Goal: Transaction & Acquisition: Purchase product/service

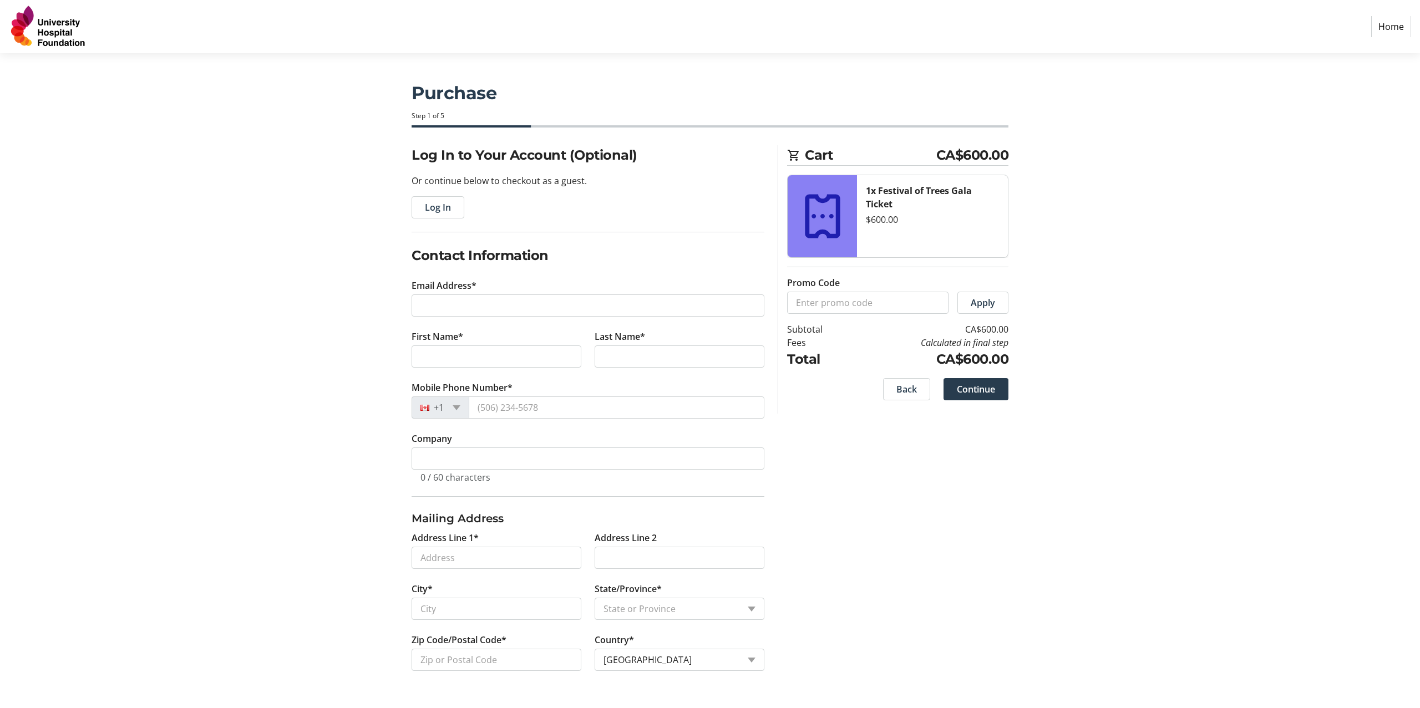
select select "CA"
click at [512, 305] on input "Email Address*" at bounding box center [588, 305] width 353 height 22
click at [571, 299] on input "Email Address*" at bounding box center [588, 305] width 353 height 22
click at [528, 405] on tr-form-field "Mobile Phone Number* +1" at bounding box center [588, 406] width 353 height 51
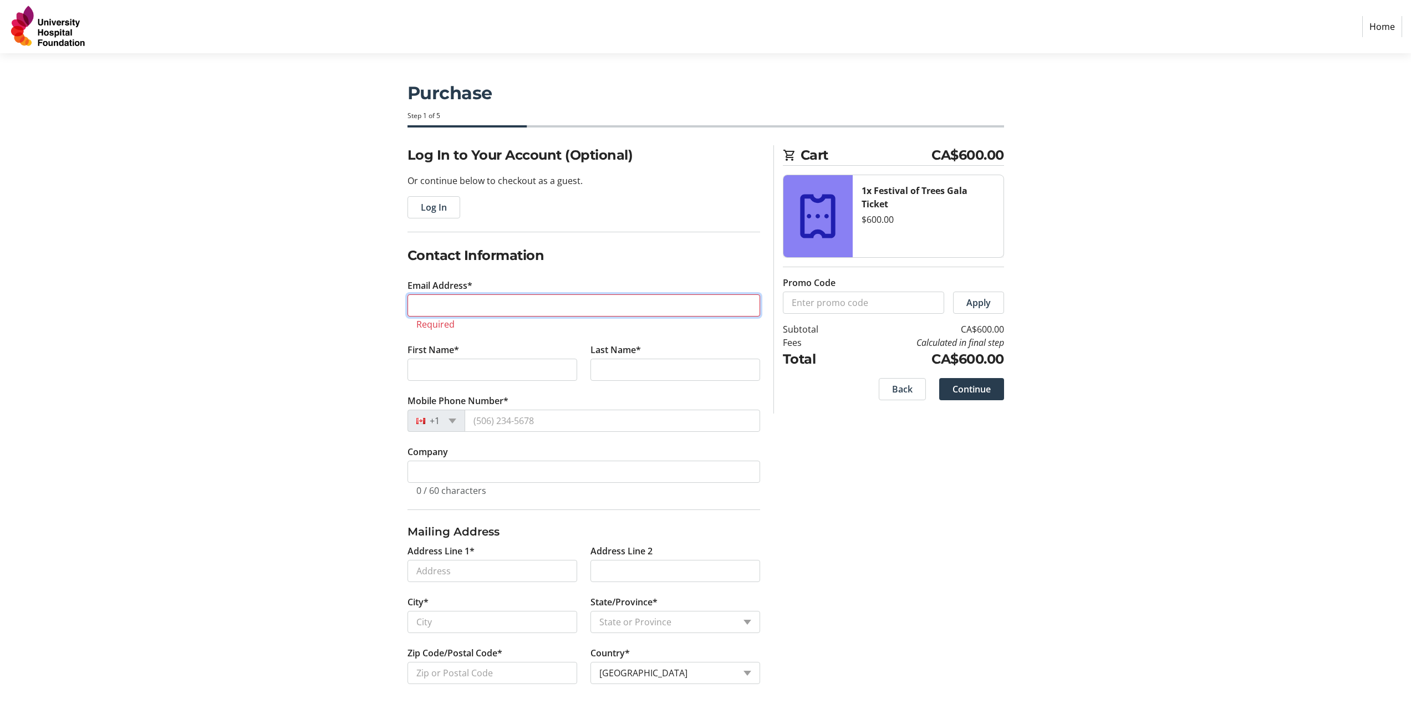
click at [479, 299] on input "Email Address*" at bounding box center [584, 305] width 353 height 22
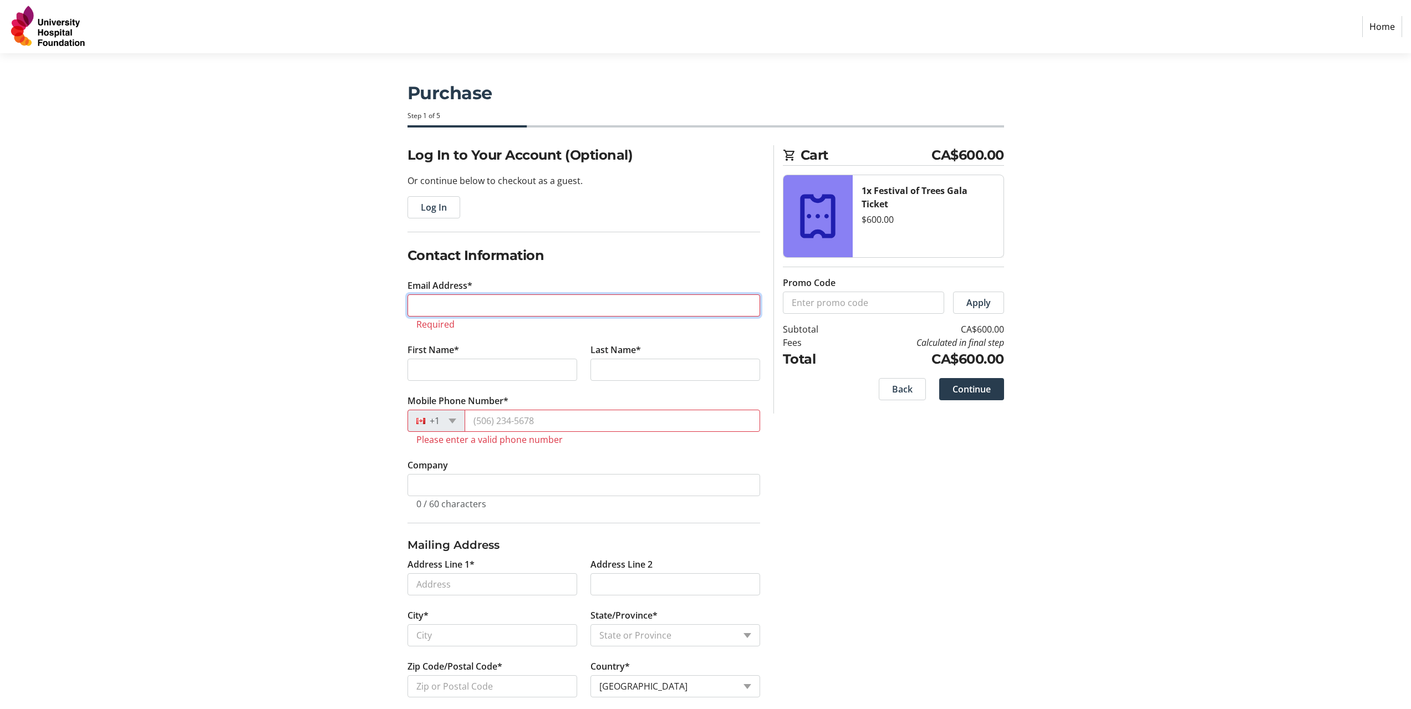
type input "[EMAIL_ADDRESS][DOMAIN_NAME]"
type input "[PERSON_NAME]"
type input "W"
type input "[PHONE_NUMBER]"
type input "[STREET_ADDRESS]"
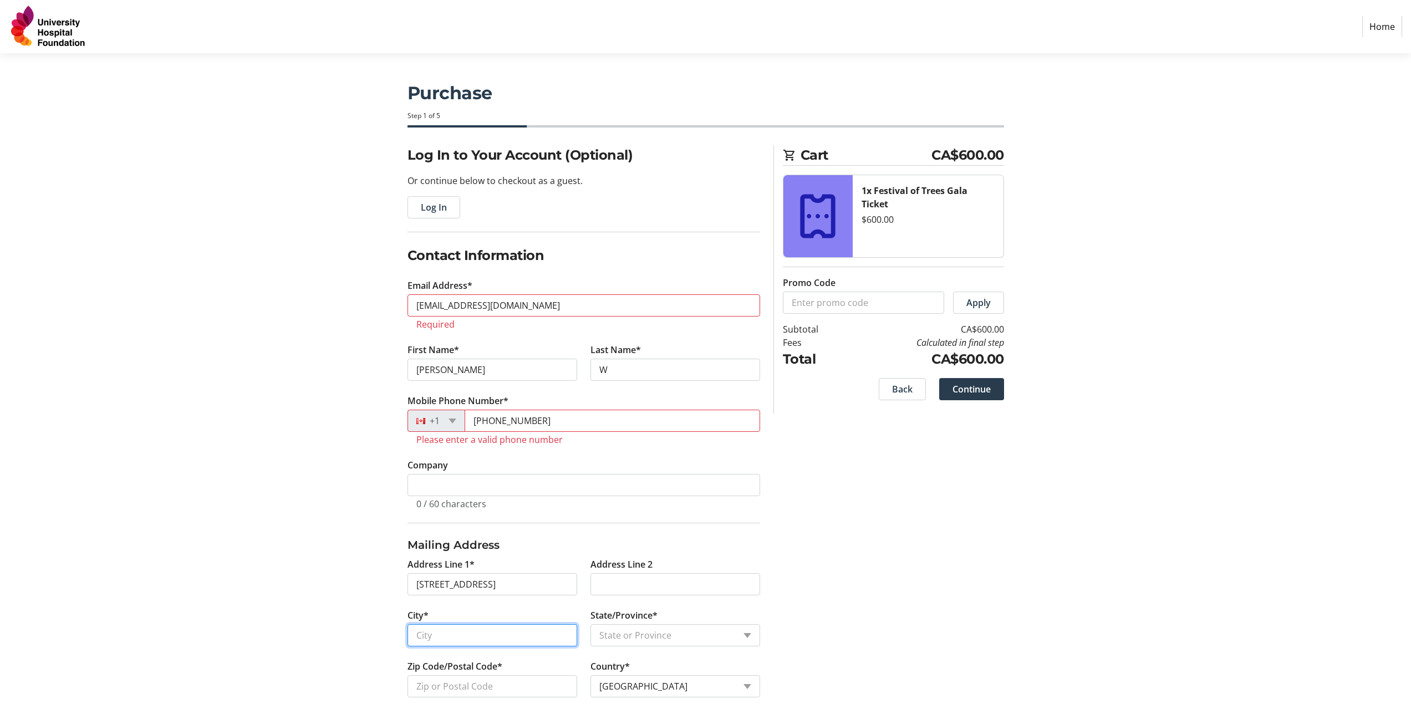
type input "[GEOGRAPHIC_DATA]"
select select "AB"
type input "T6J 2C7"
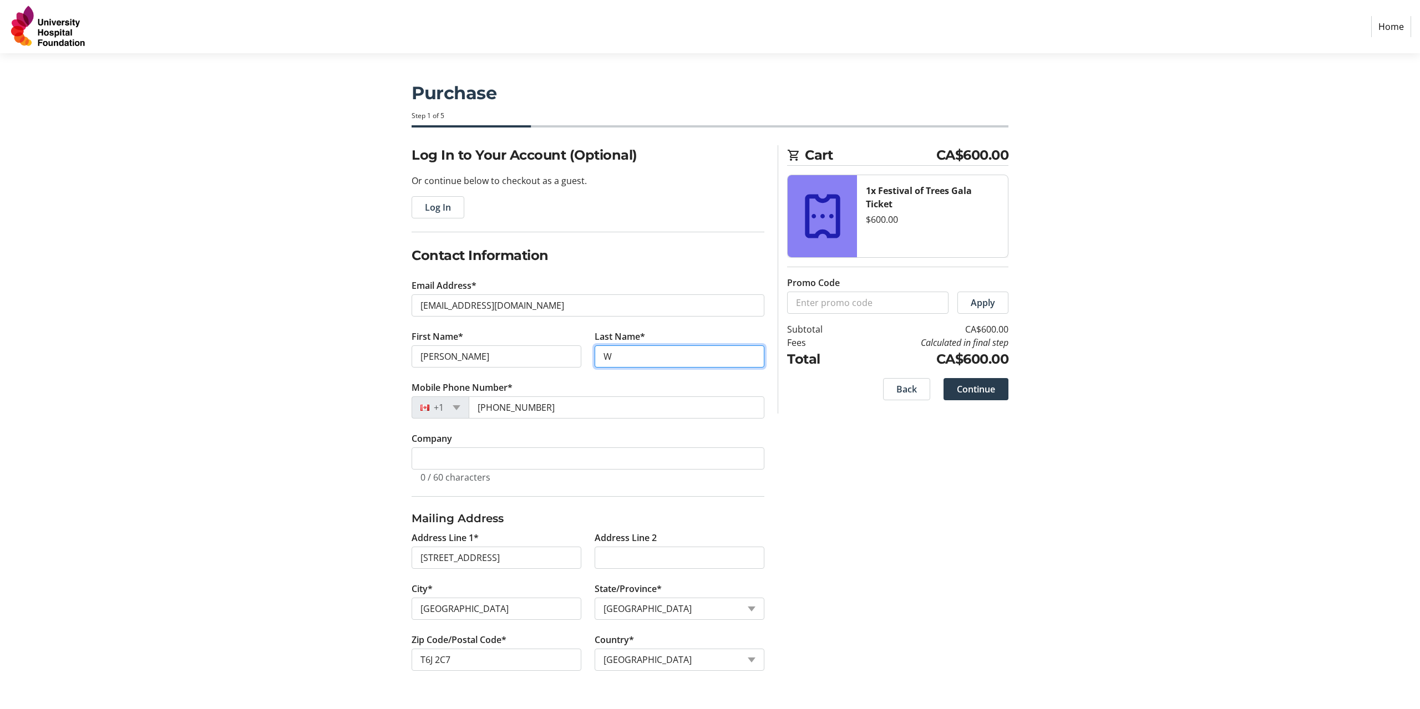
click at [641, 362] on input "W" at bounding box center [680, 357] width 170 height 22
type input "[PERSON_NAME]"
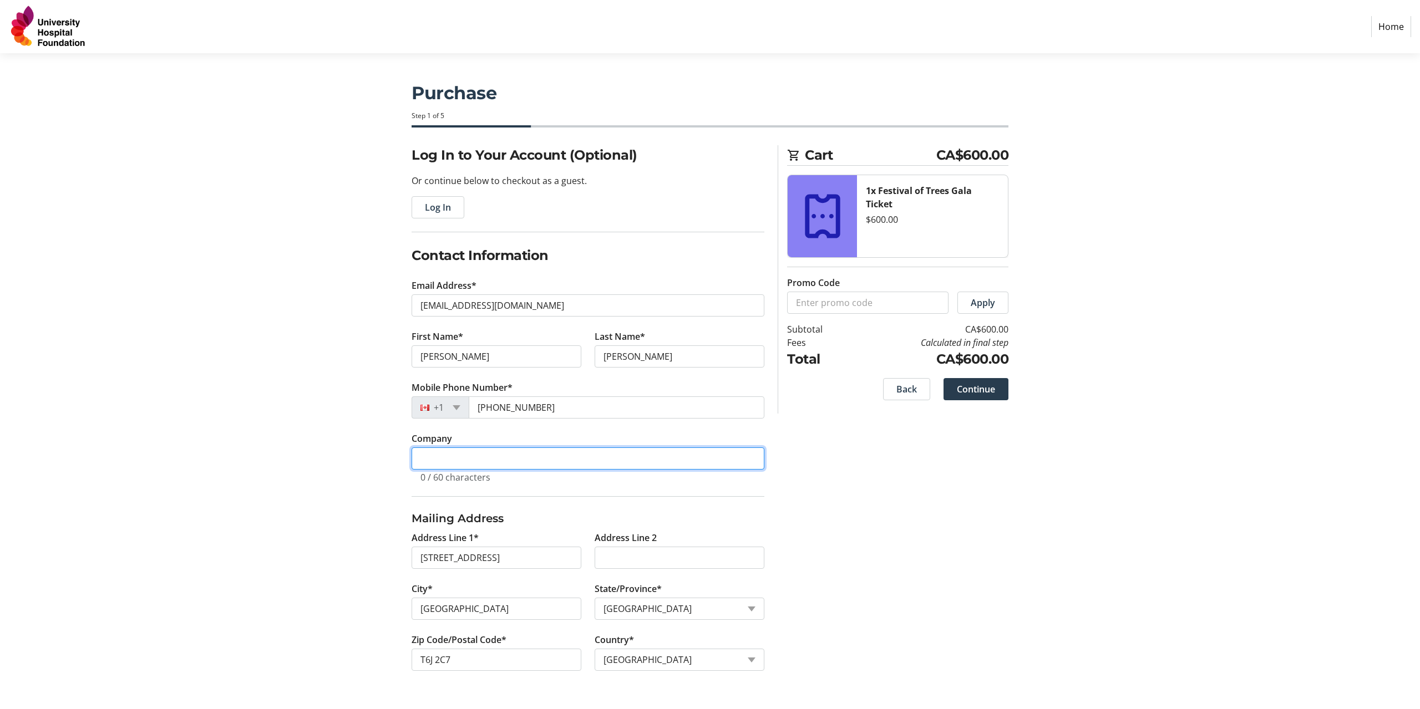
click at [519, 461] on input "Company" at bounding box center [588, 459] width 353 height 22
type input "Aspen Dental Clinic"
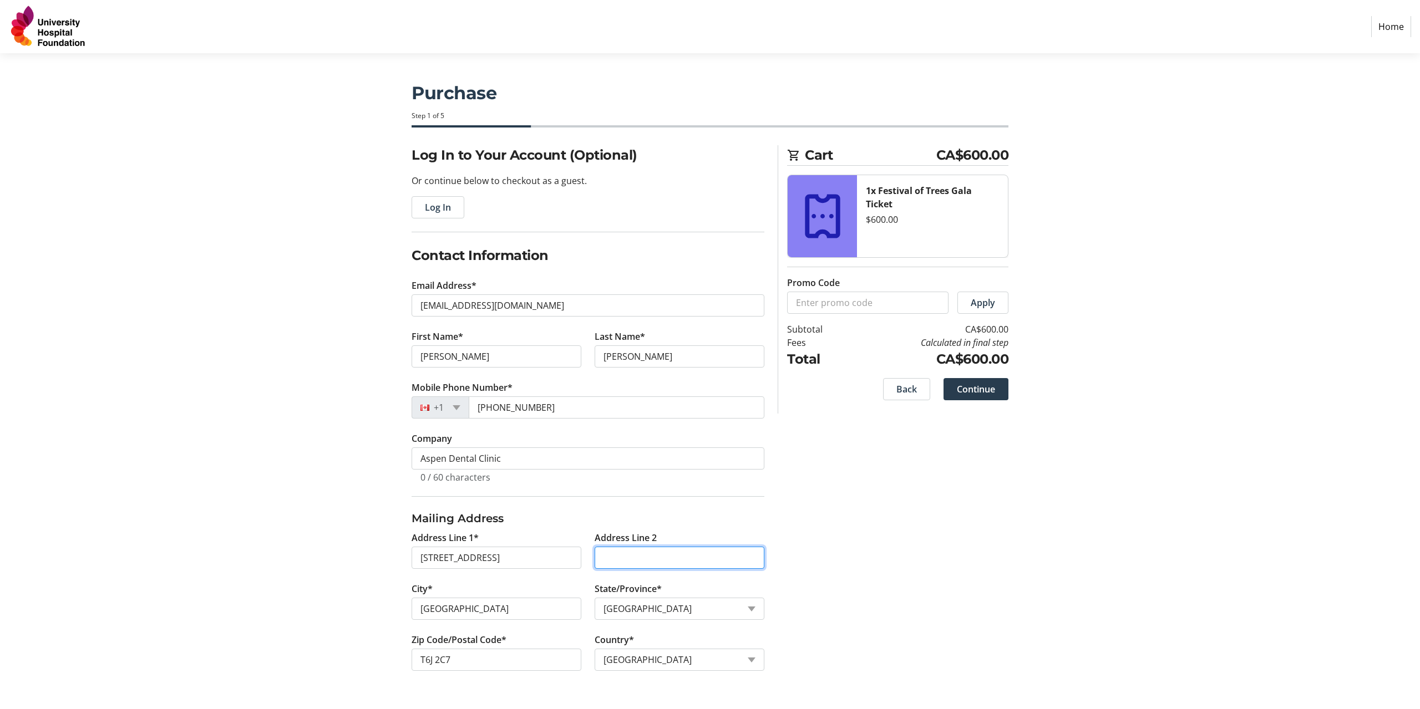
type input "Aspen Dental Clinic"
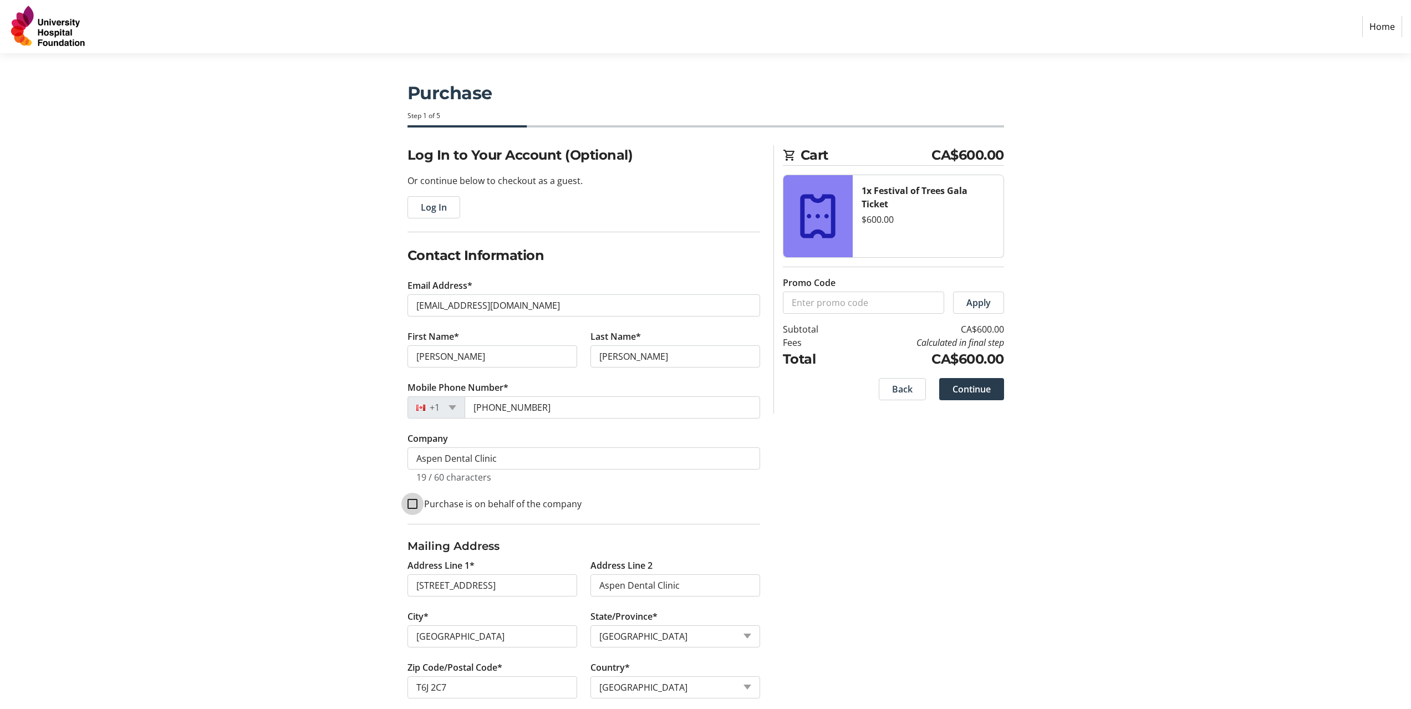
click at [413, 505] on input "Purchase is on behalf of the company" at bounding box center [413, 504] width 10 height 10
checkbox input "true"
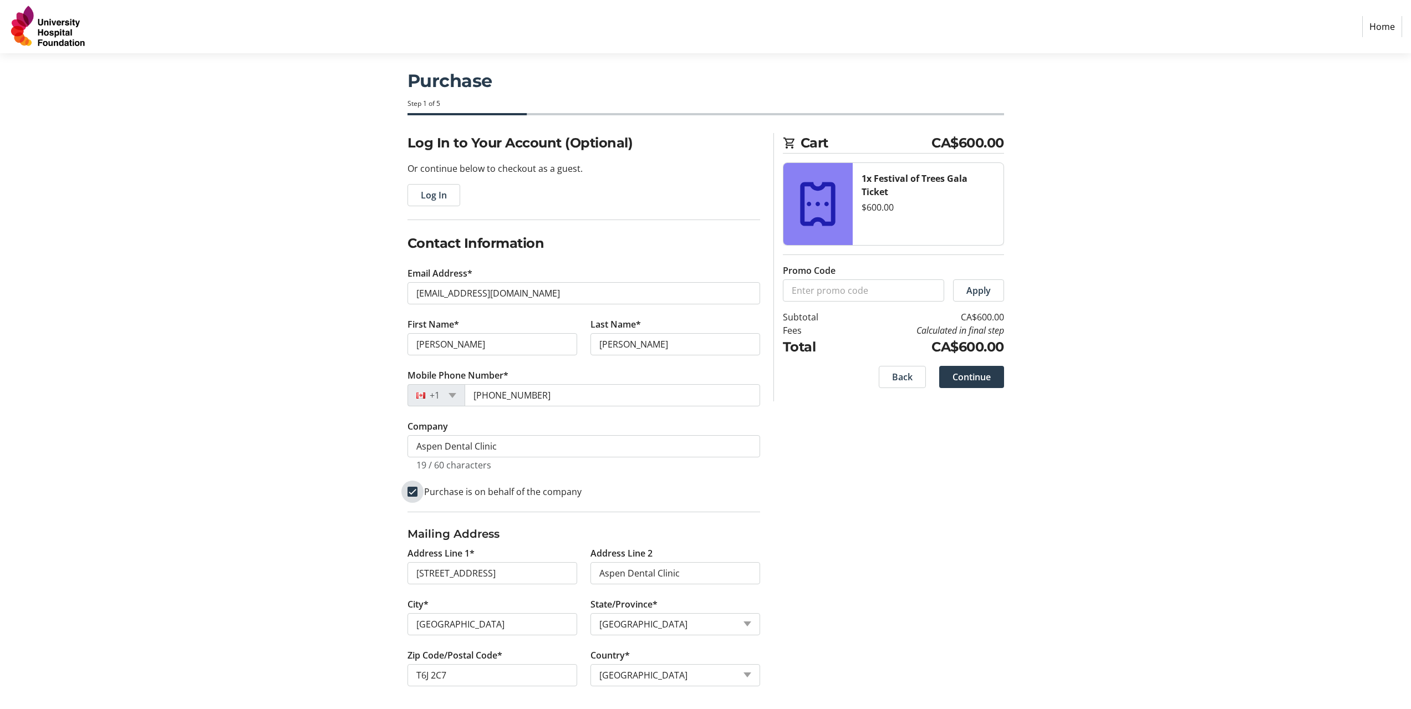
scroll to position [16, 0]
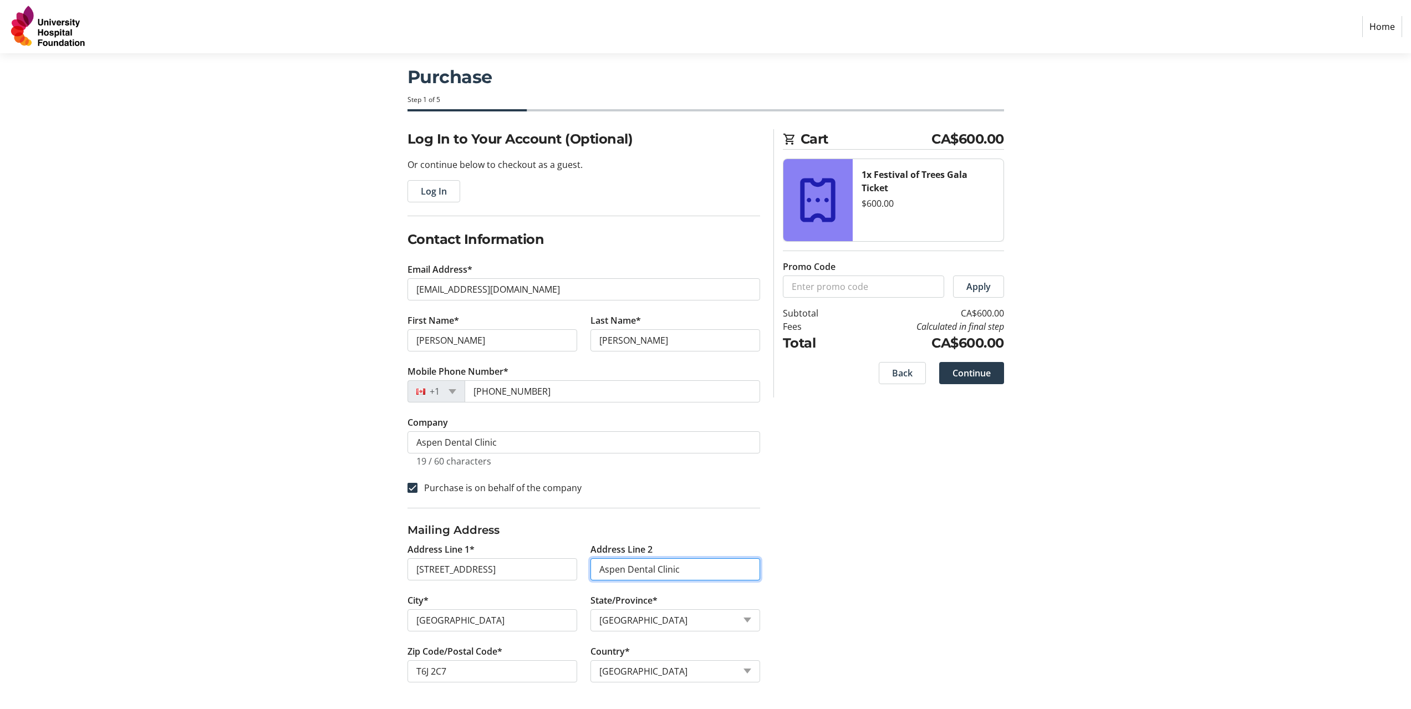
drag, startPoint x: 688, startPoint y: 562, endPoint x: 521, endPoint y: 556, distance: 167.6
click at [521, 556] on div "Address Line 1* [GEOGRAPHIC_DATA] Line 2 [GEOGRAPHIC_DATA] City* [GEOGRAPHIC_DA…" at bounding box center [584, 619] width 366 height 153
click at [824, 609] on div "Log In to Your Account (Optional) Or continue below to checkout as a guest. Log…" at bounding box center [706, 419] width 732 height 580
click at [973, 375] on span "Continue" at bounding box center [972, 373] width 38 height 13
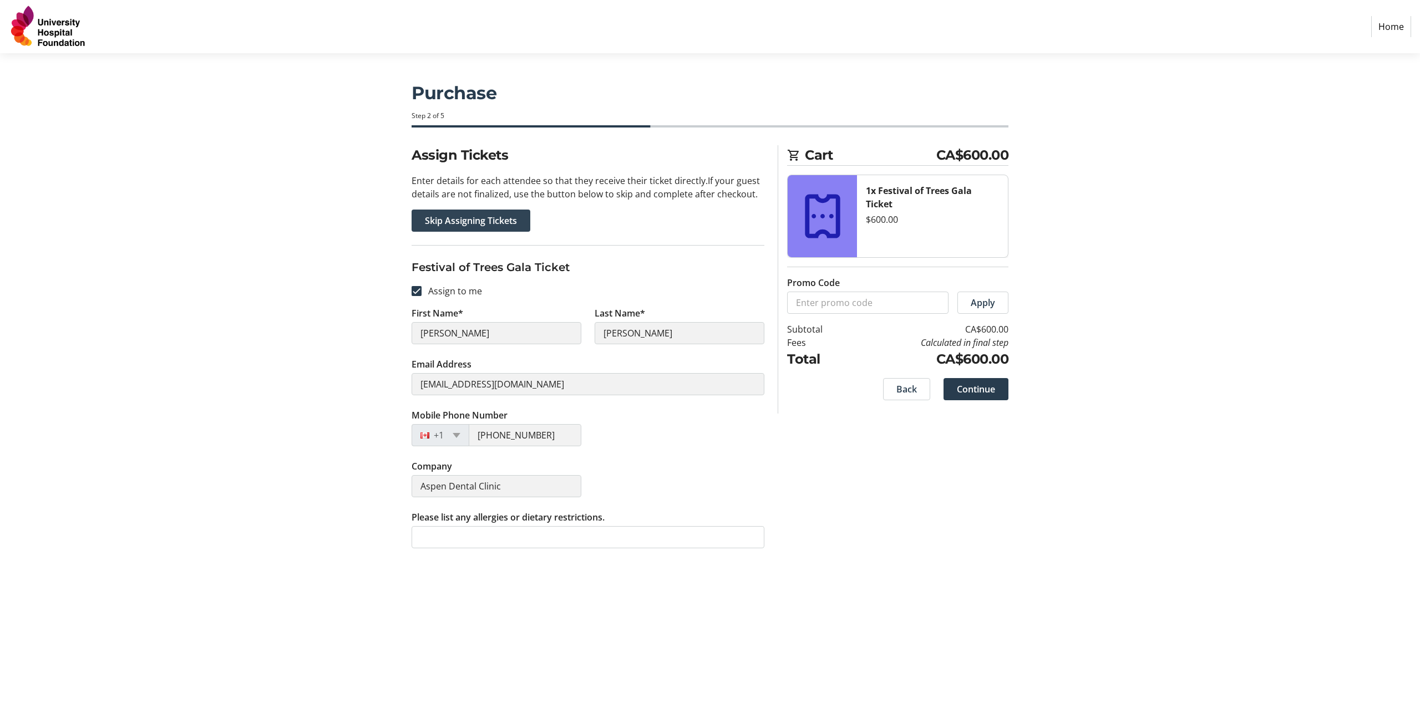
click at [456, 225] on span "Skip Assigning Tickets" at bounding box center [471, 220] width 92 height 13
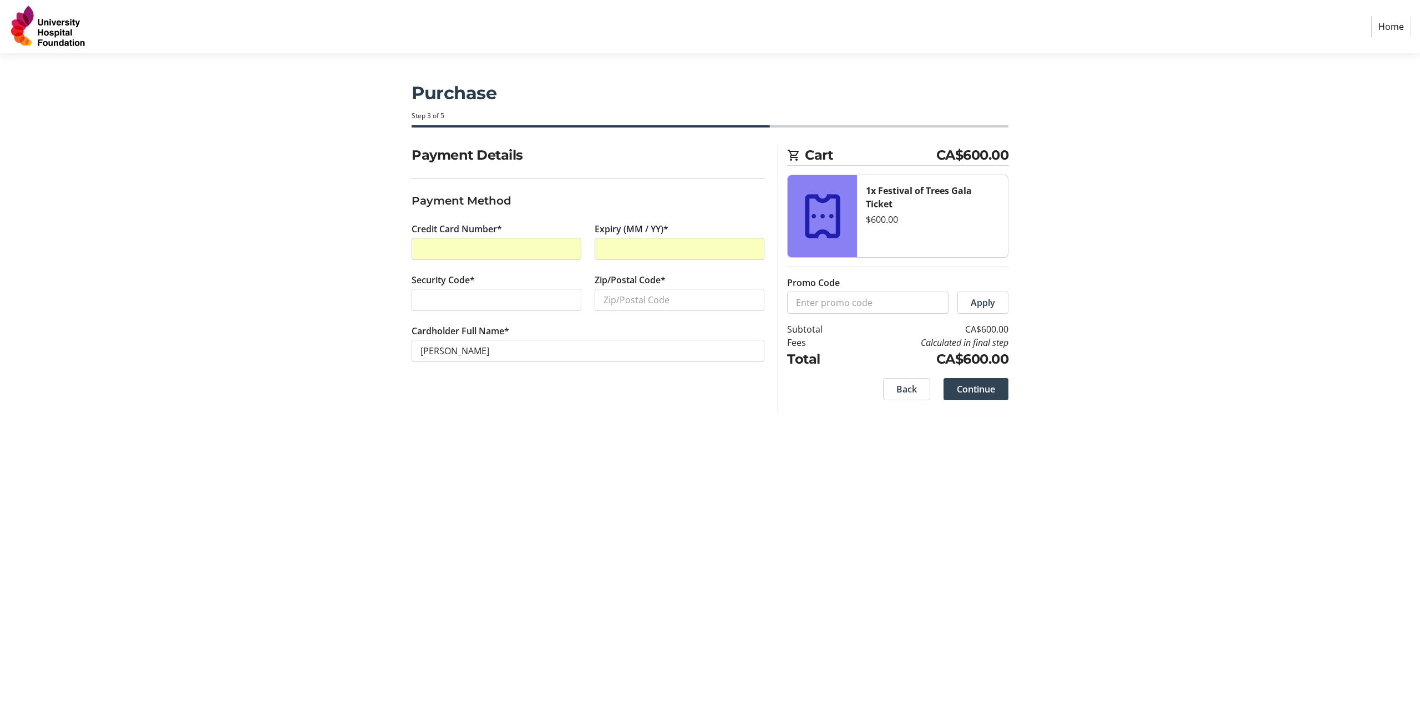
click at [978, 389] on span "Continue" at bounding box center [976, 389] width 38 height 13
click at [688, 301] on input "Zip/Postal Code*" at bounding box center [680, 300] width 170 height 22
click at [624, 297] on input "Zip/Postal Code*" at bounding box center [680, 300] width 170 height 22
type input "T6J2C7"
click at [972, 387] on span "Continue" at bounding box center [976, 389] width 38 height 13
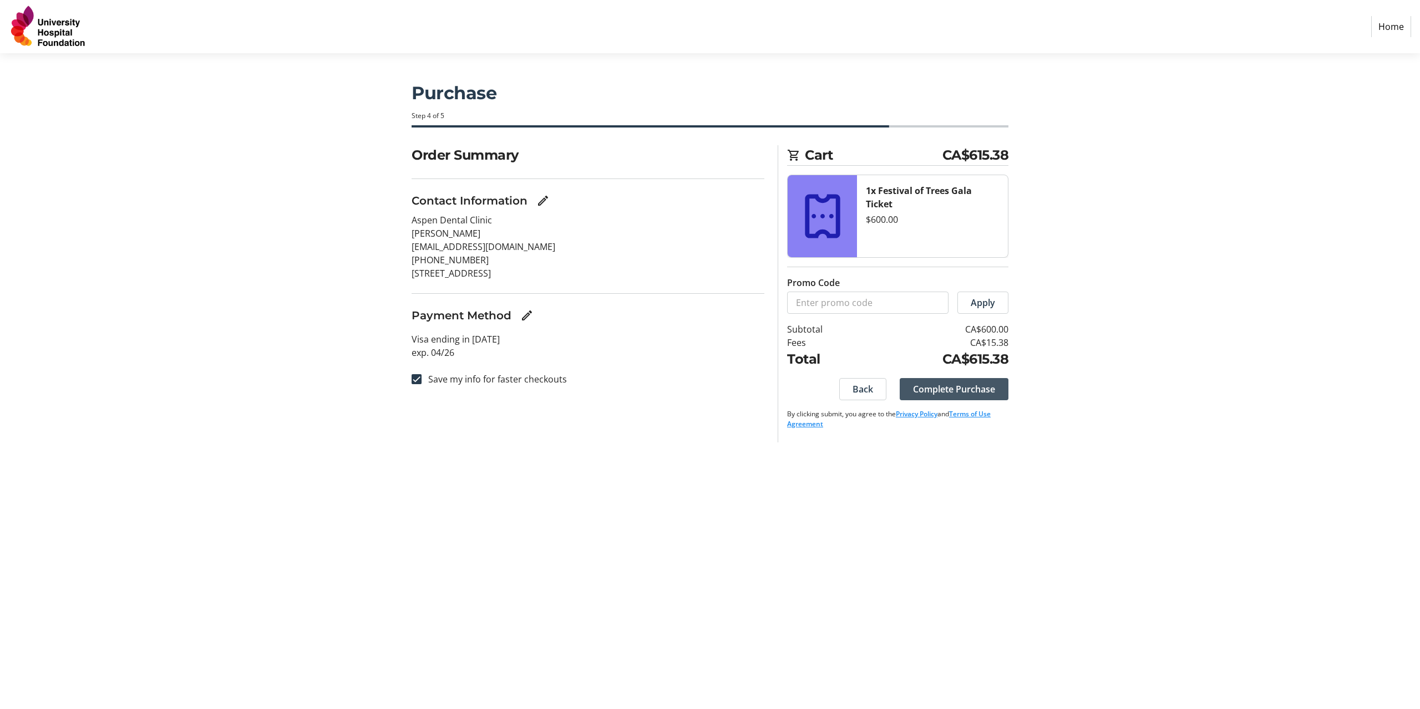
click at [950, 395] on span "Complete Purchase" at bounding box center [954, 389] width 82 height 13
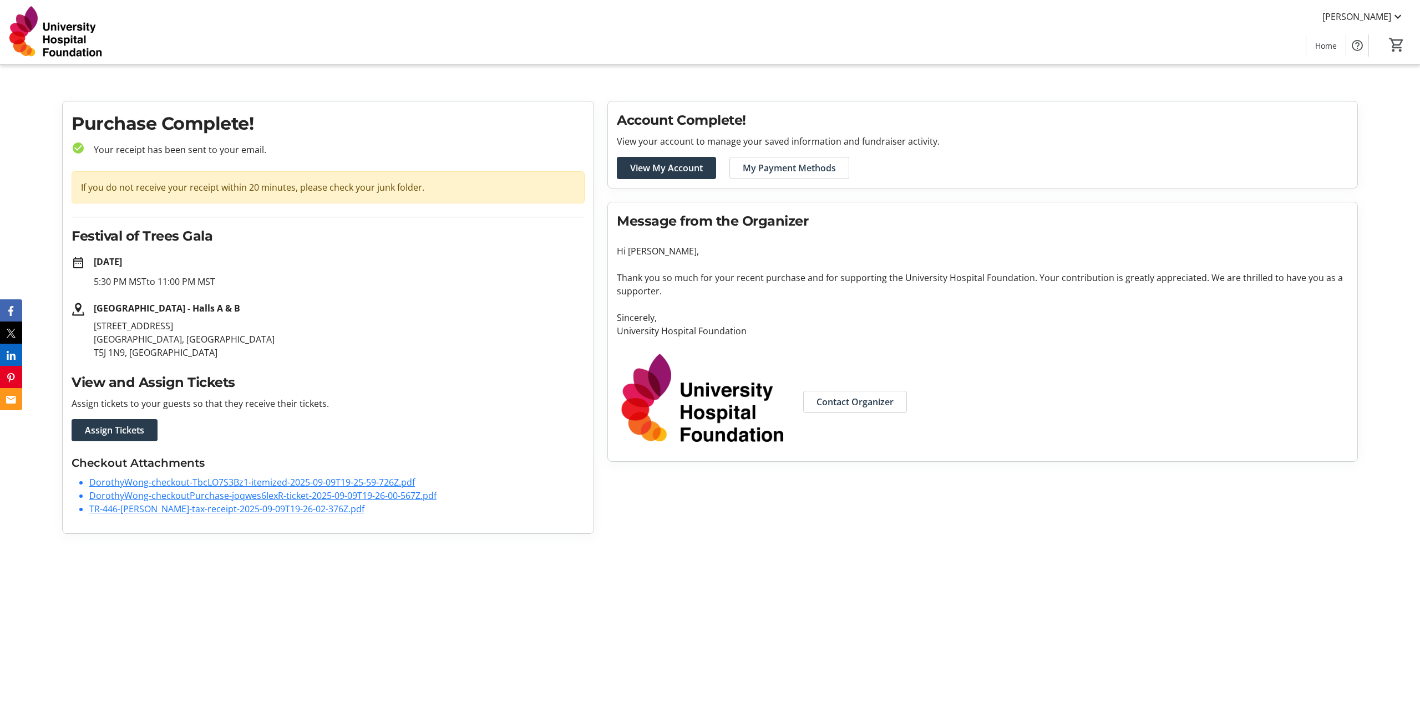
click at [255, 480] on link "DorothyWong-checkout-TbcLO7S3Bz1-itemized-2025-09-09T19-25-59-726Z.pdf" at bounding box center [252, 482] width 326 height 12
click at [228, 497] on link "DorothyWong-checkoutPurchase-joqwes6IexR-ticket-2025-09-09T19-26-00-567Z.pdf" at bounding box center [262, 496] width 347 height 12
click at [238, 495] on link "DorothyWong-checkoutPurchase-joqwes6IexR-ticket-2025-09-09T19-26-00-567Z.pdf" at bounding box center [262, 496] width 347 height 12
click at [228, 509] on link "TR-446-[PERSON_NAME]-tax-receipt-2025-09-09T19-26-02-376Z.pdf" at bounding box center [226, 509] width 275 height 12
